Goal: Task Accomplishment & Management: Use online tool/utility

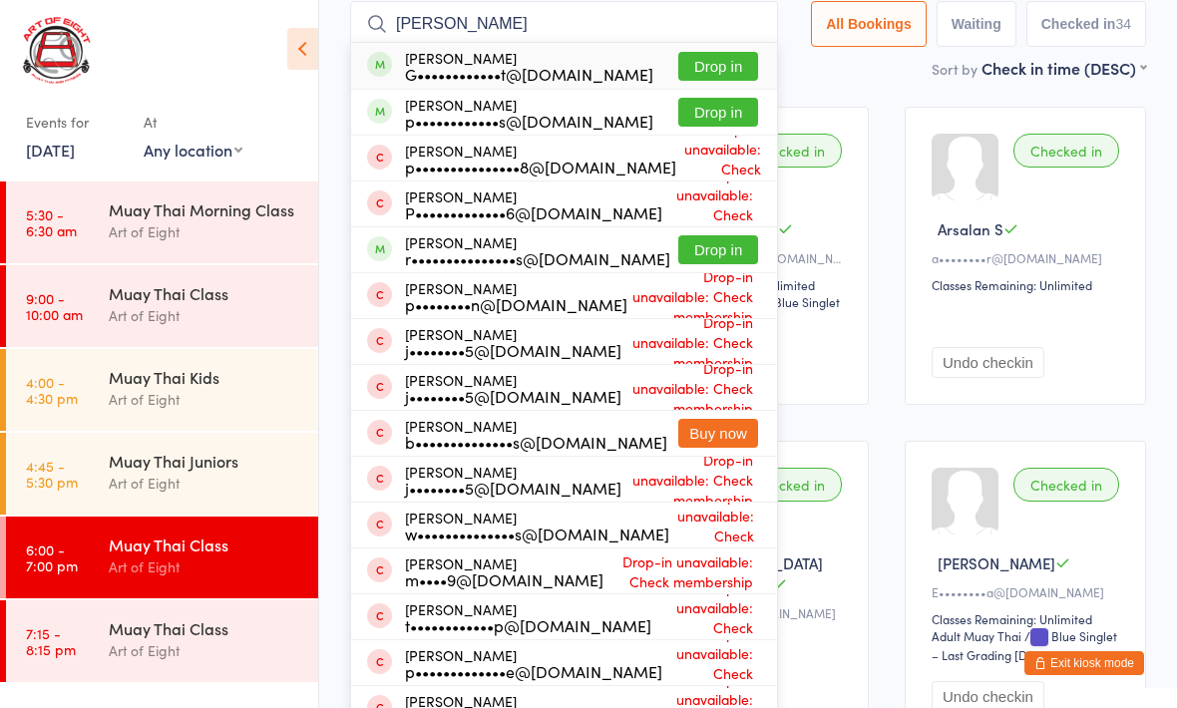
type input "[PERSON_NAME]"
click at [709, 62] on button "Drop in" at bounding box center [718, 66] width 80 height 29
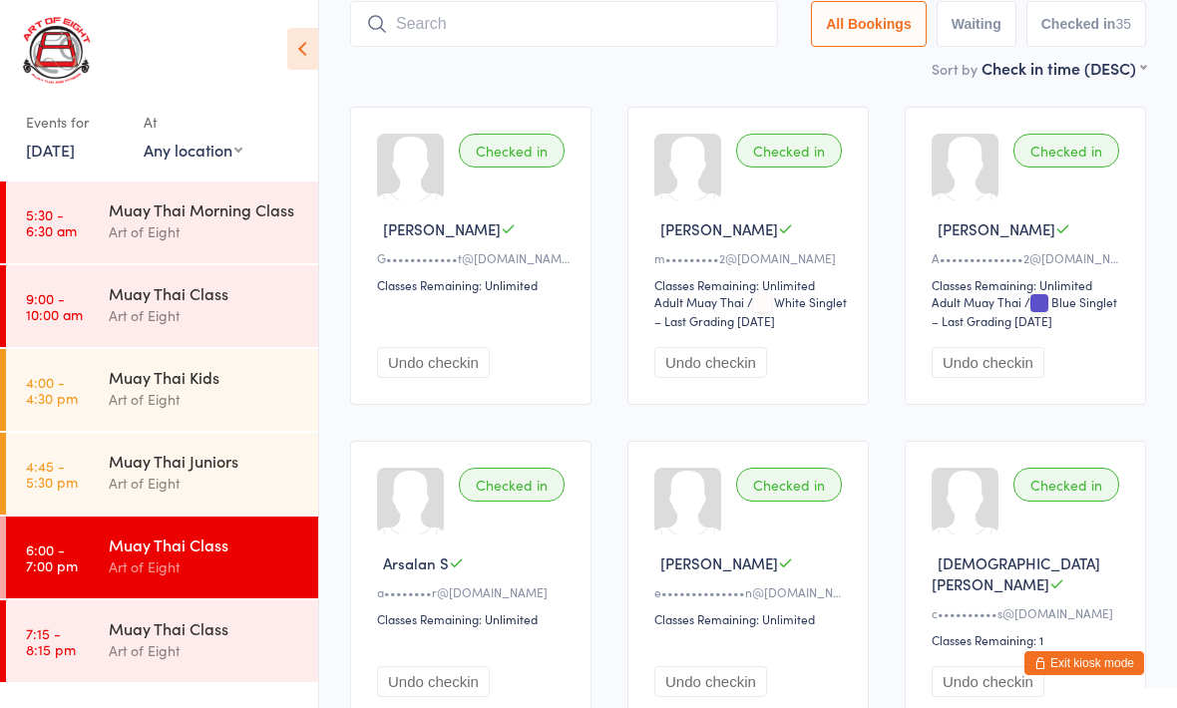
click at [137, 648] on div "Art of Eight" at bounding box center [205, 650] width 193 height 23
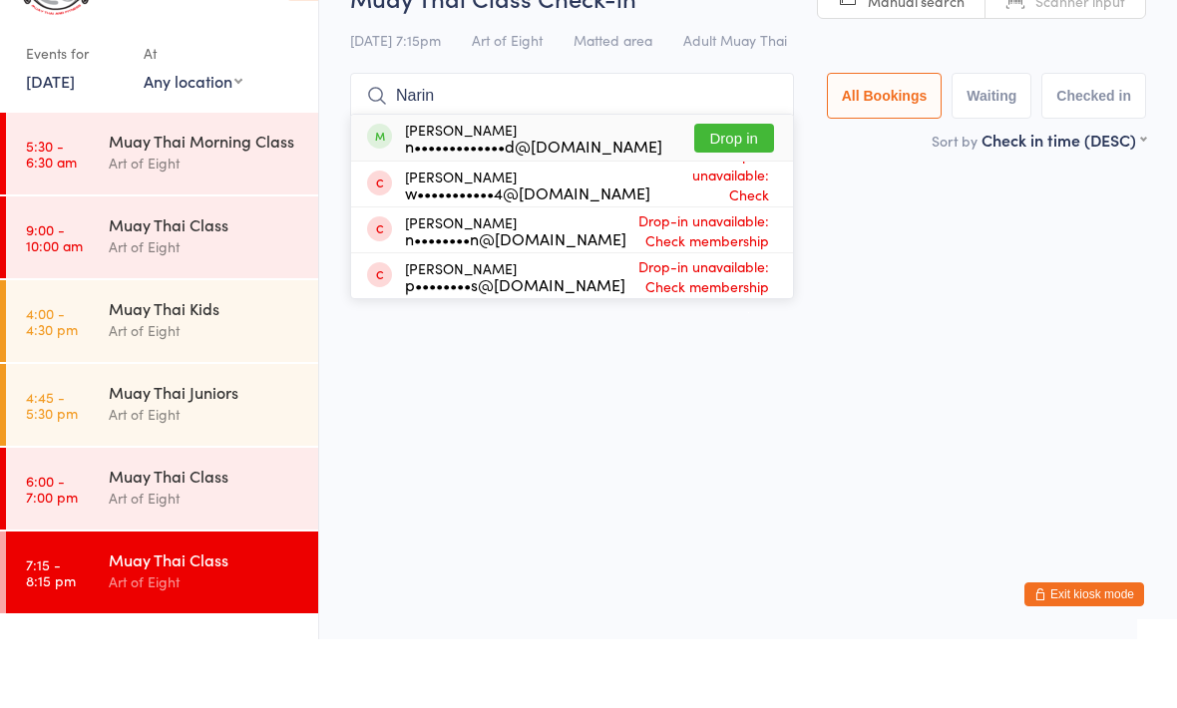
type input "Narin"
click at [711, 193] on button "Drop in" at bounding box center [734, 207] width 80 height 29
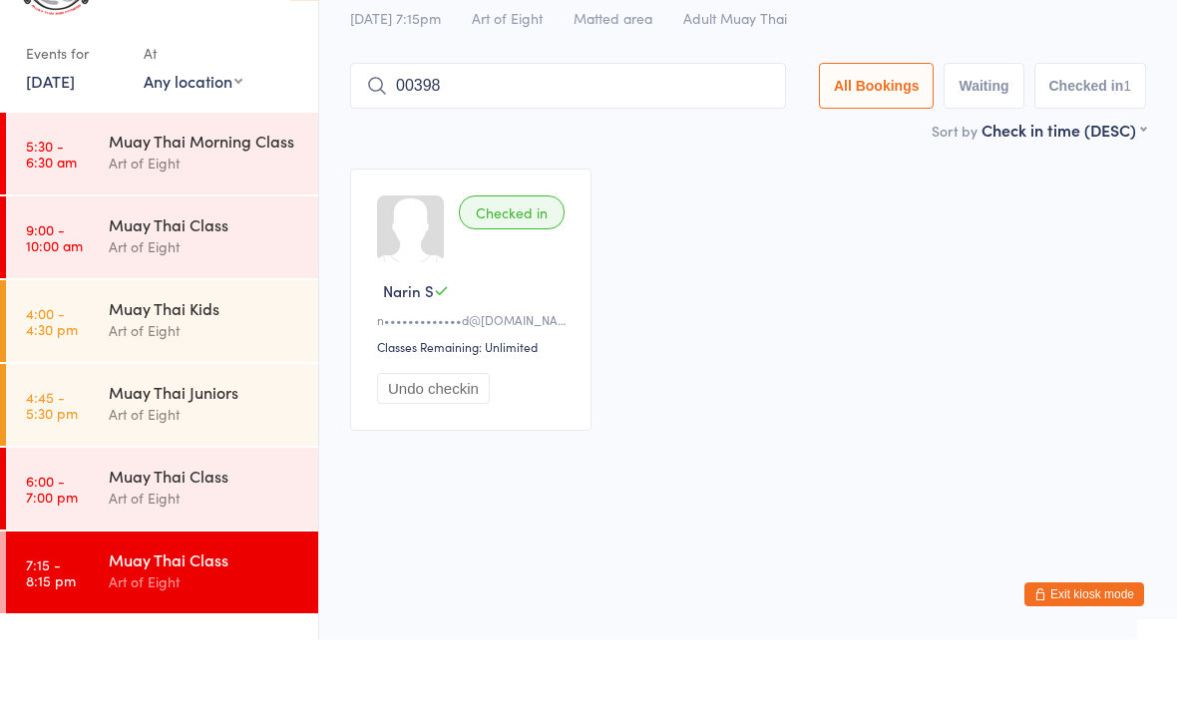
type input "00398"
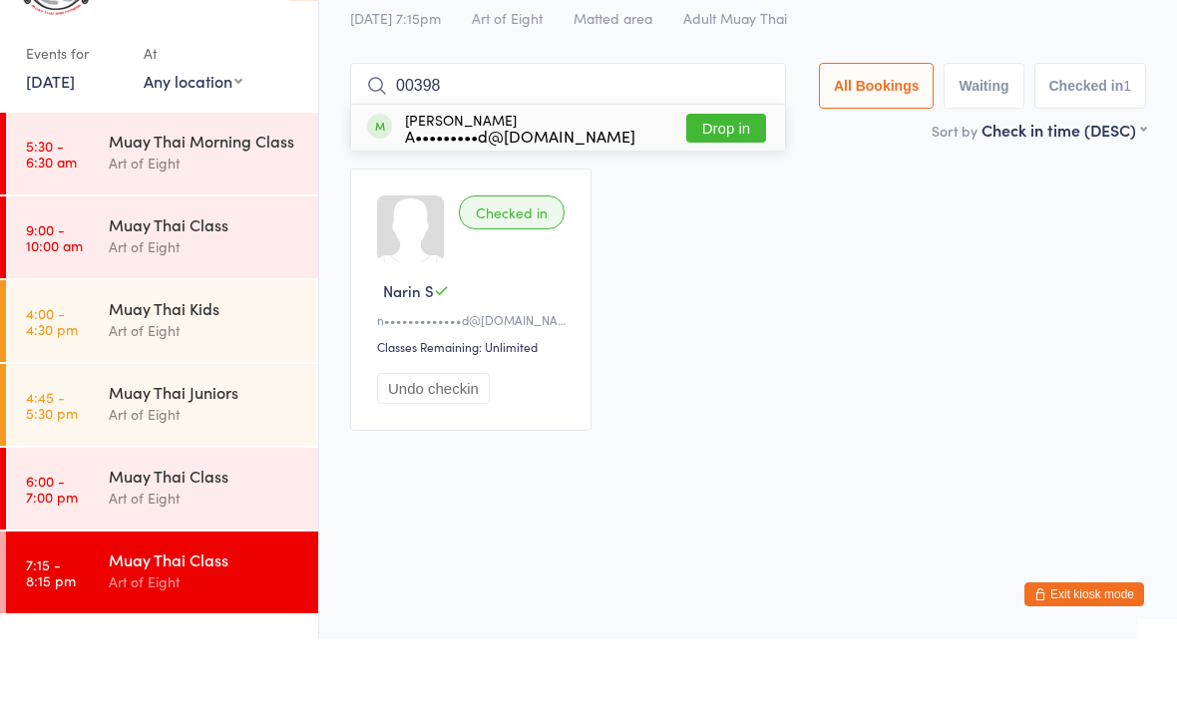
click at [707, 183] on button "Drop in" at bounding box center [726, 197] width 80 height 29
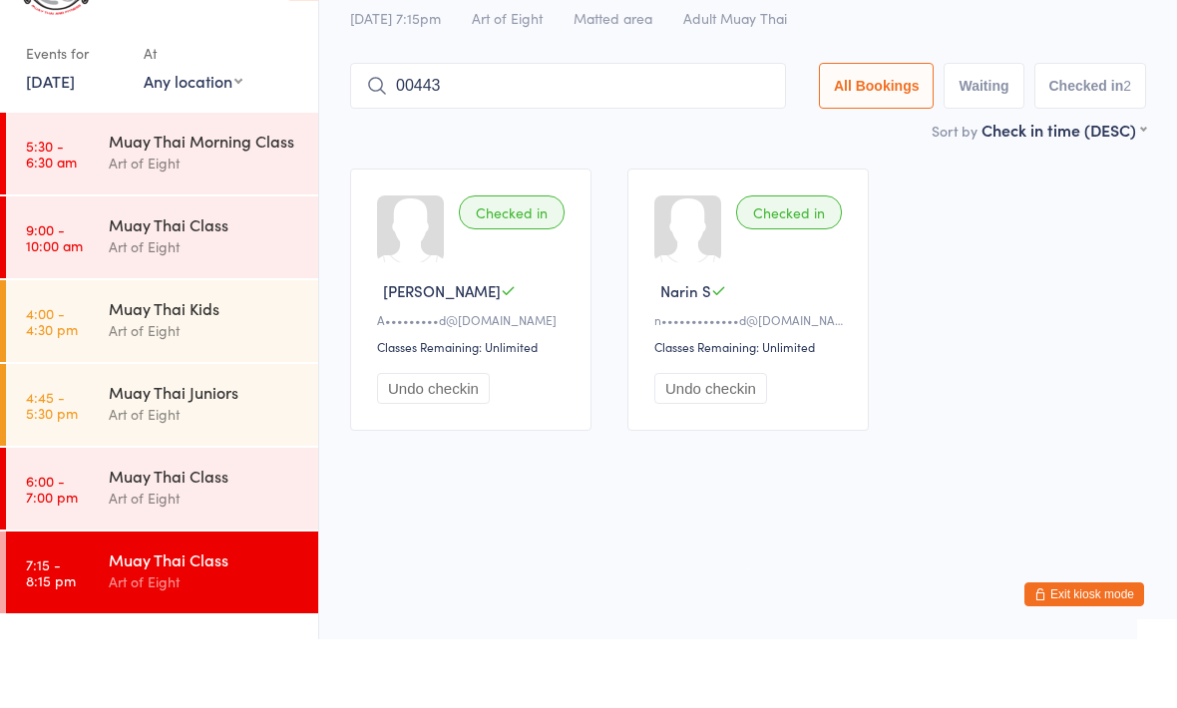
type input "00443"
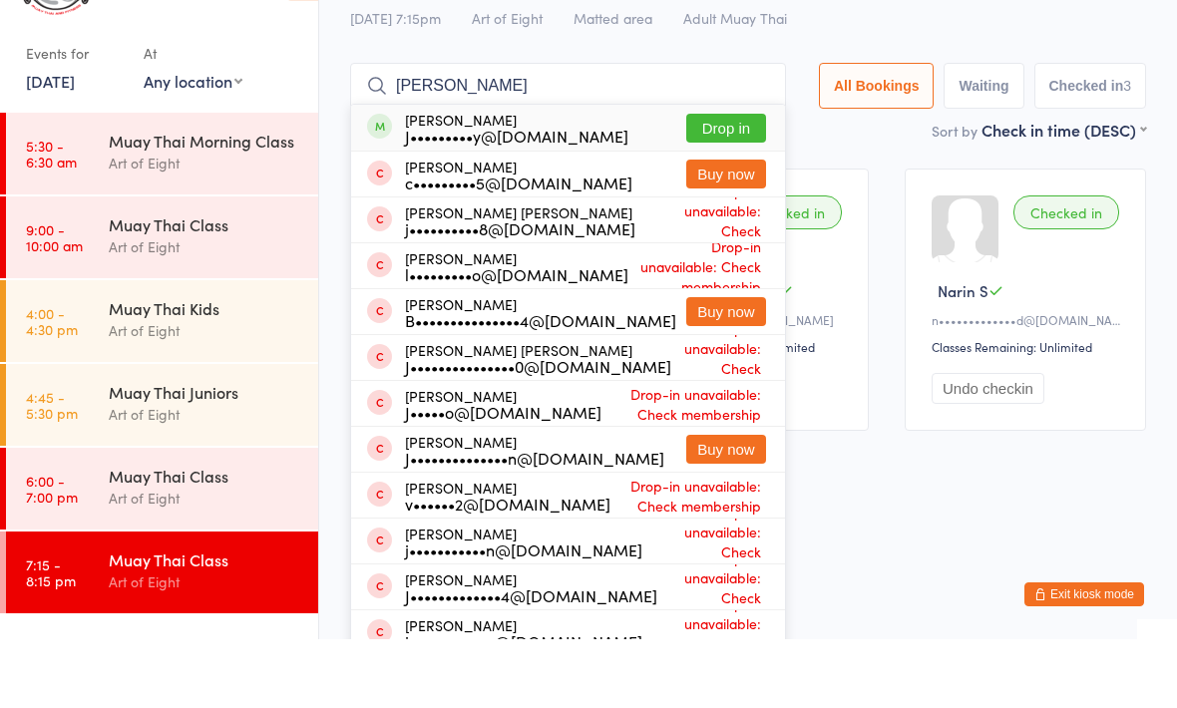
type input "[PERSON_NAME]"
click at [721, 183] on button "Drop in" at bounding box center [726, 197] width 80 height 29
